Goal: Share content: Share content

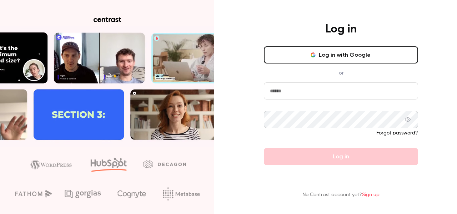
type input "**********"
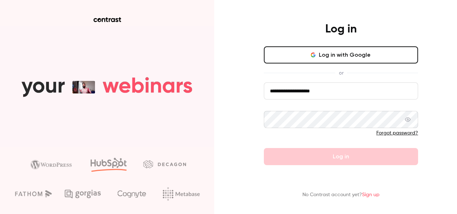
click at [315, 156] on form "**********" at bounding box center [341, 124] width 154 height 83
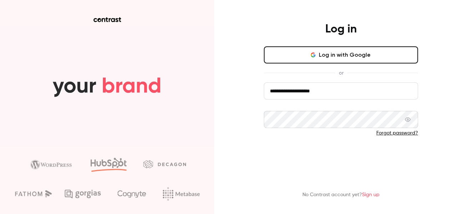
click at [313, 150] on button "Log in" at bounding box center [341, 156] width 154 height 17
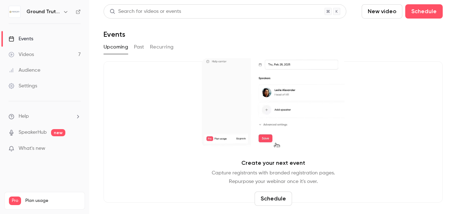
click at [59, 55] on link "Videos 7" at bounding box center [44, 55] width 89 height 16
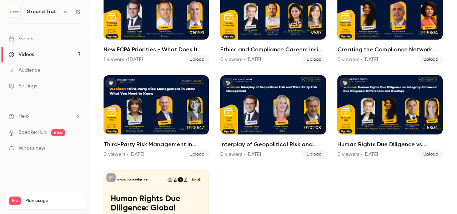
scroll to position [80, 0]
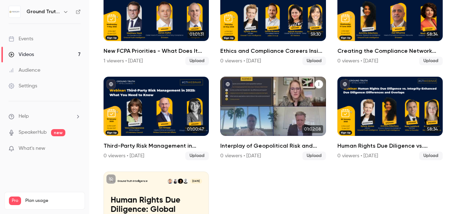
click at [241, 142] on h2 "Interplay of Geopolitical Risk and Third-Party Risk Management" at bounding box center [272, 146] width 105 height 9
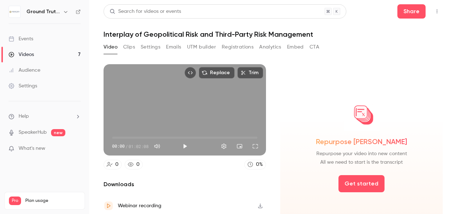
click at [111, 33] on h1 "Interplay of Geopolitical Risk and Third-Party Risk Management" at bounding box center [273, 34] width 339 height 9
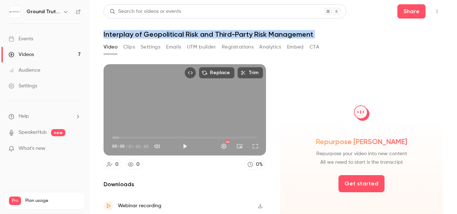
click at [150, 47] on button "Settings" at bounding box center [151, 46] width 20 height 11
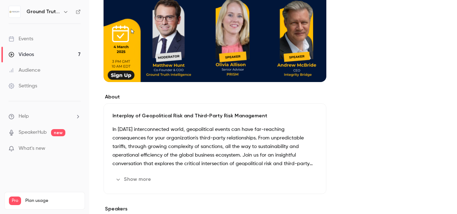
scroll to position [115, 0]
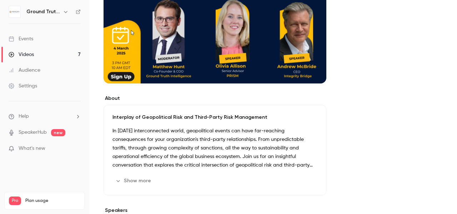
click at [125, 181] on button "Show more" at bounding box center [134, 180] width 43 height 11
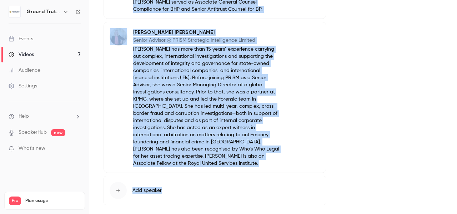
scroll to position [613, 0]
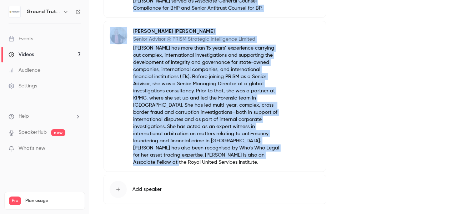
drag, startPoint x: 111, startPoint y: 117, endPoint x: 218, endPoint y: 134, distance: 108.2
copy div "Interplay of Geopolitical Risk and Third-Party Risk Management In [DATE] interc…"
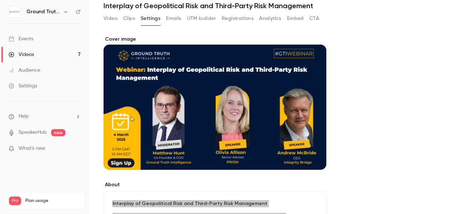
scroll to position [0, 0]
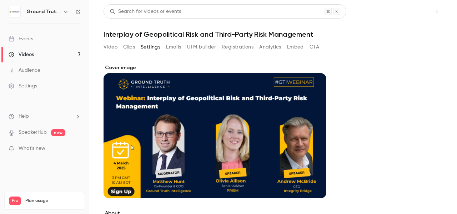
click at [406, 13] on button "Share" at bounding box center [412, 11] width 28 height 14
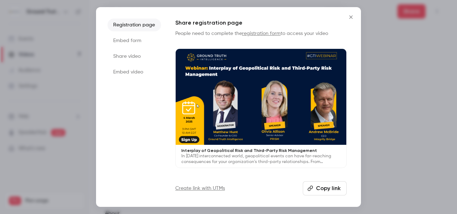
click at [328, 190] on button "Copy link" at bounding box center [325, 188] width 44 height 14
